Goal: Check status: Check status

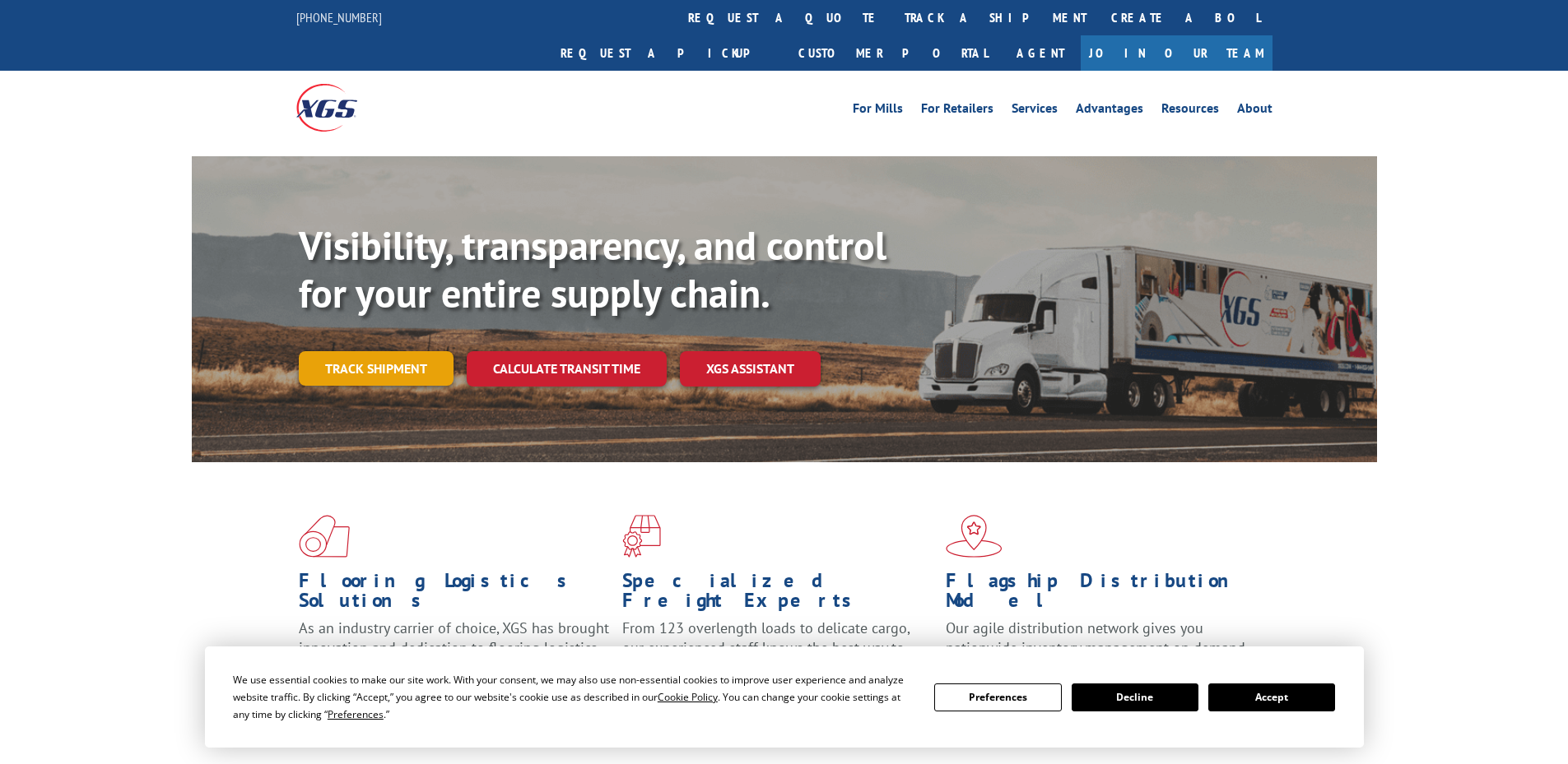
click at [372, 352] on link "Track shipment" at bounding box center [376, 368] width 155 height 34
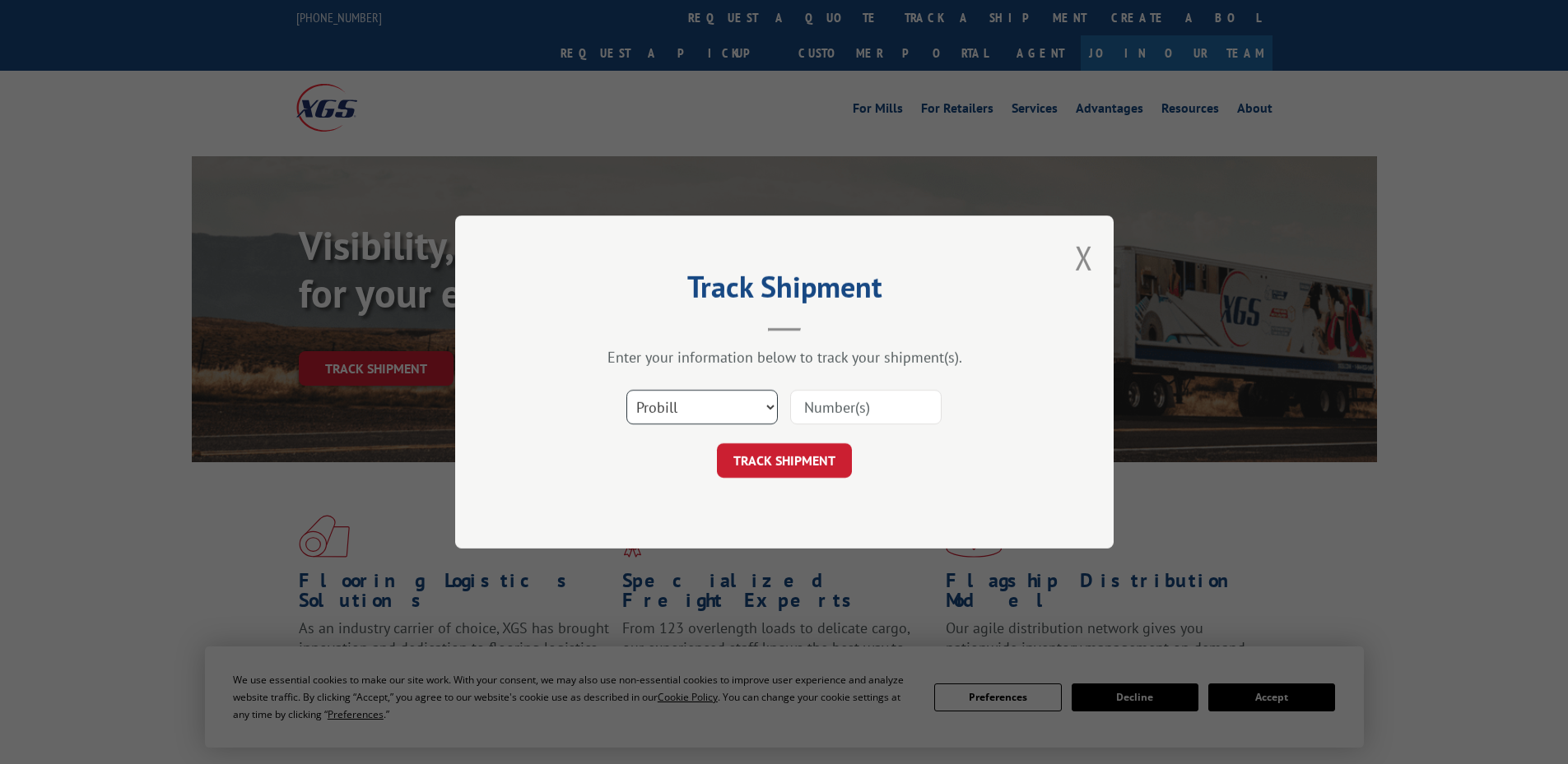
click at [667, 413] on select "Select category... Probill BOL PO" at bounding box center [702, 407] width 152 height 34
select select "bol"
click at [627, 390] on select "Select category... Probill BOL PO" at bounding box center [702, 407] width 152 height 34
click at [857, 416] on input at bounding box center [866, 407] width 152 height 34
paste input "07282624061846668"
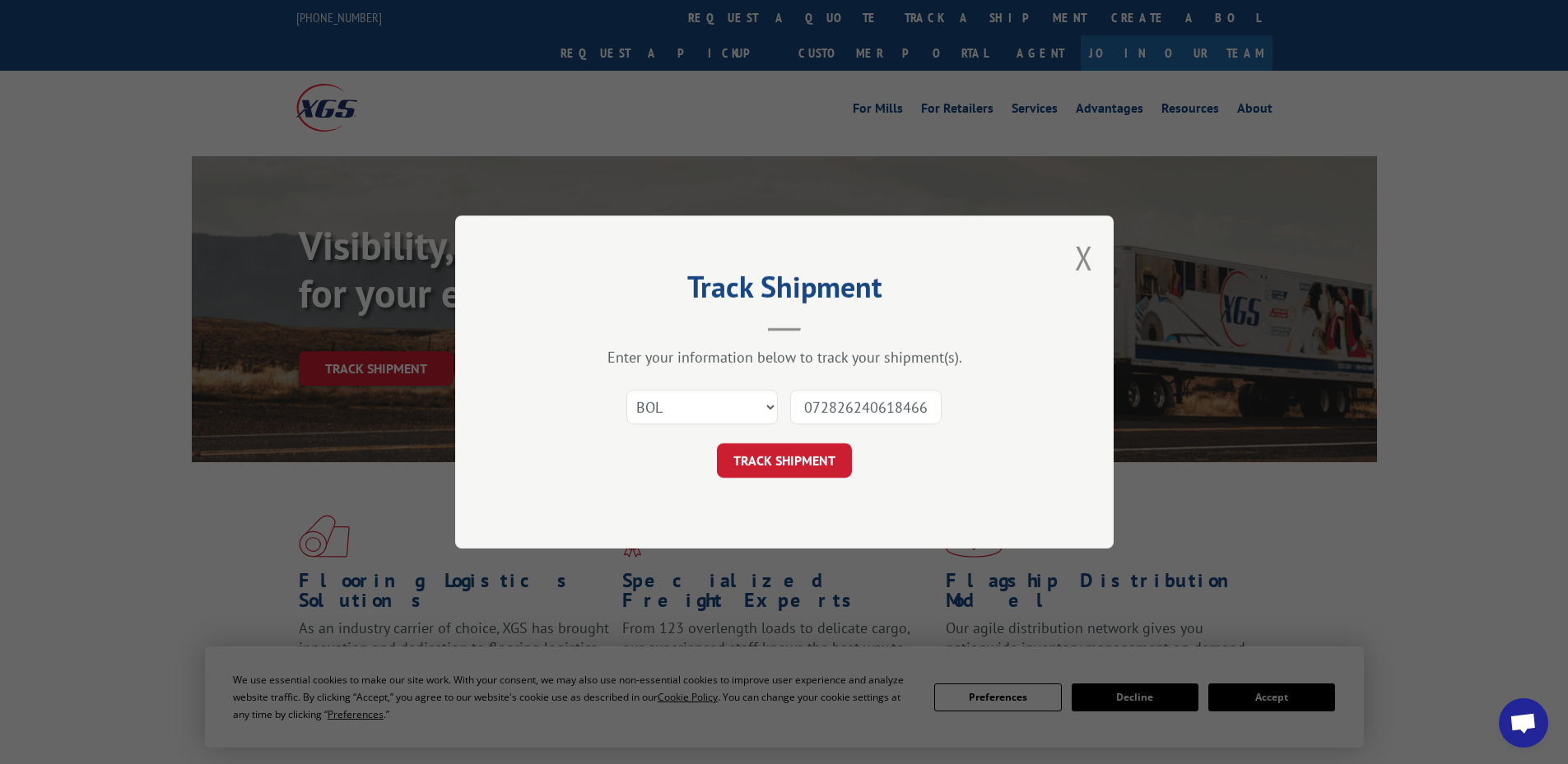
scroll to position [0, 13]
type input "07282624061846668"
click at [796, 452] on button "TRACK SHIPMENT" at bounding box center [784, 460] width 135 height 34
